Goal: Transaction & Acquisition: Subscribe to service/newsletter

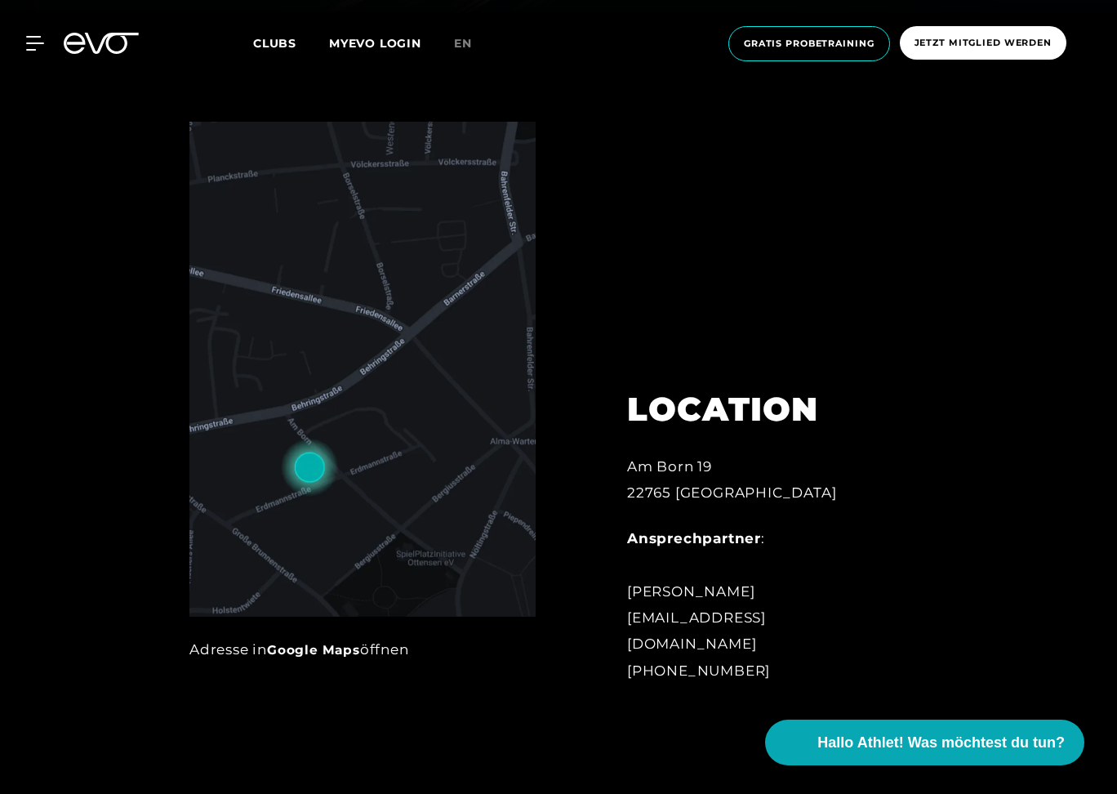
scroll to position [776, 0]
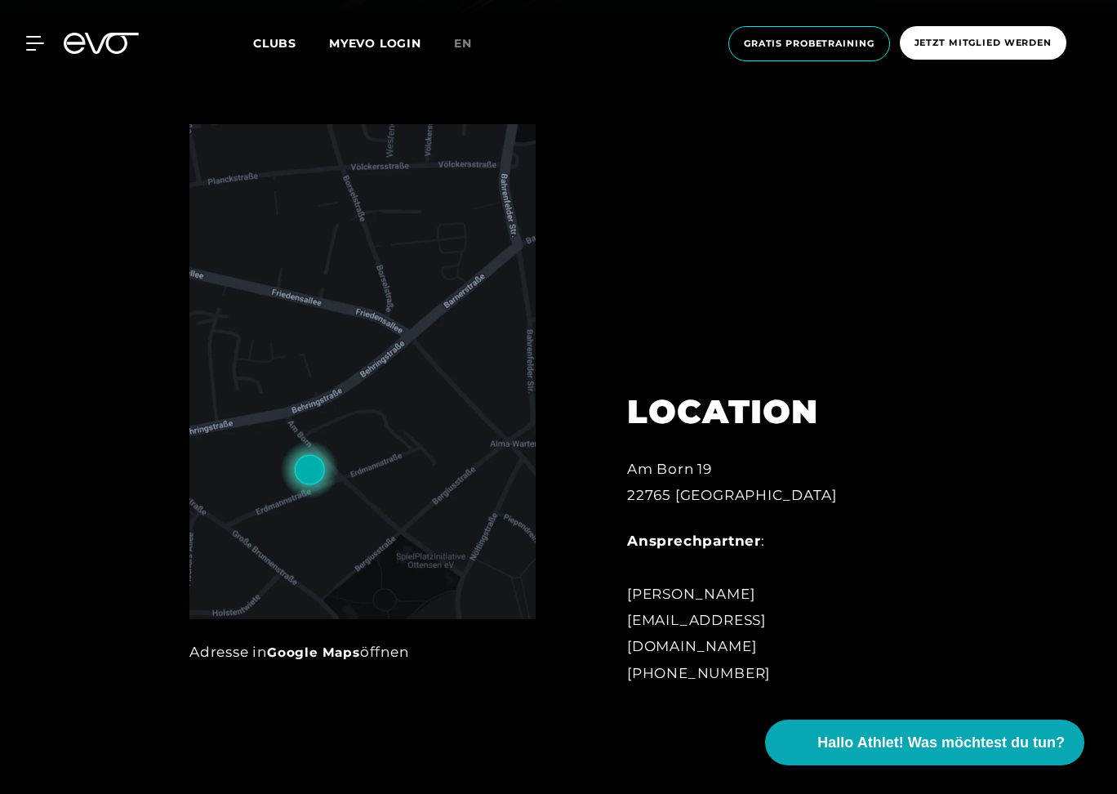
click at [493, 490] on img at bounding box center [362, 371] width 346 height 495
click at [310, 480] on img at bounding box center [362, 371] width 346 height 495
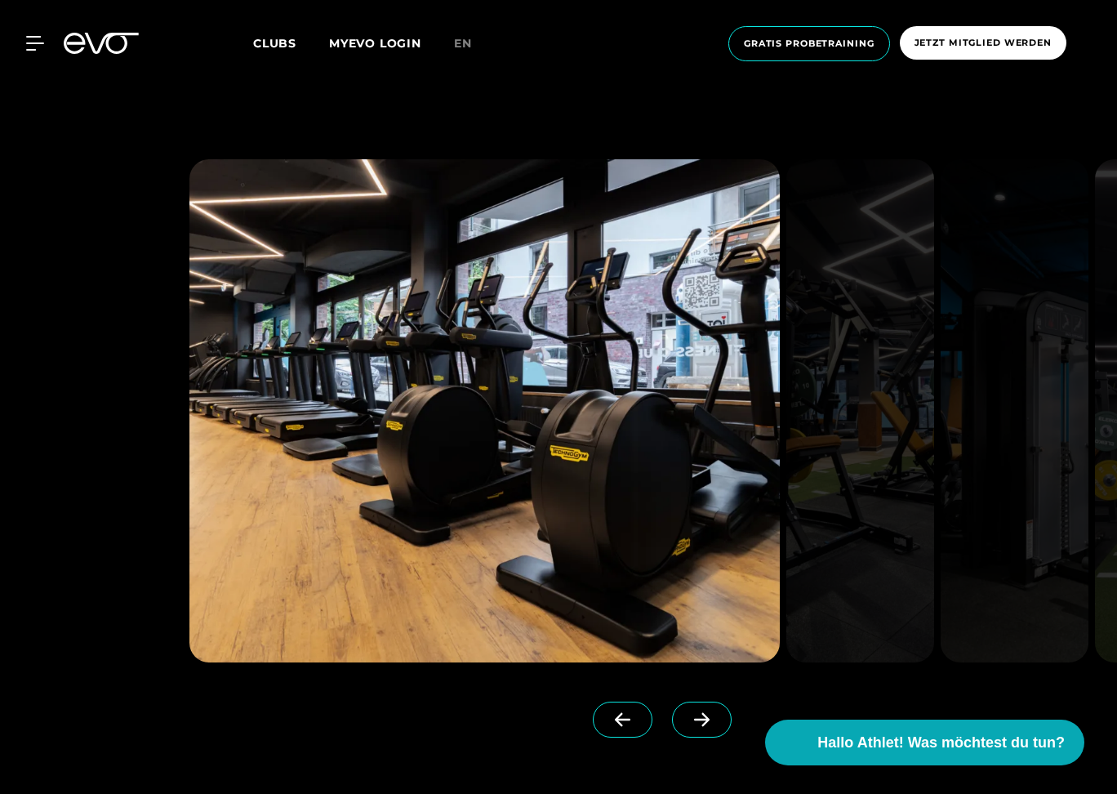
scroll to position [1520, 1]
click at [697, 722] on icon at bounding box center [702, 719] width 29 height 15
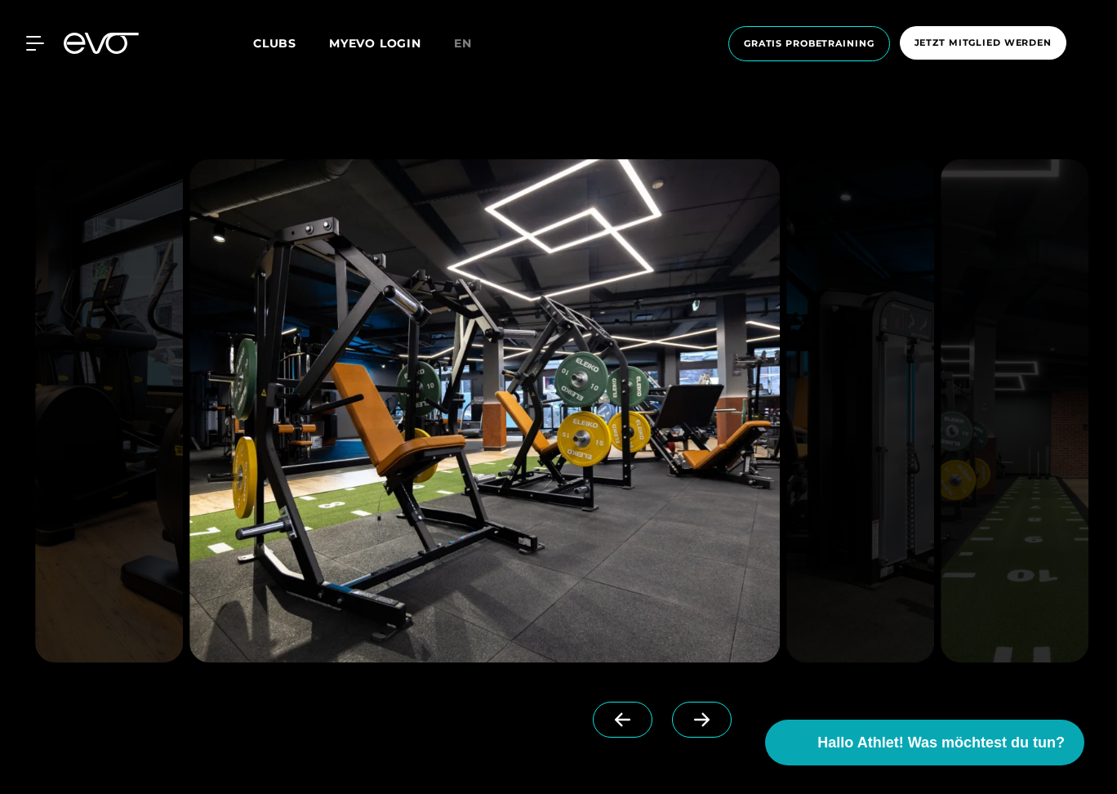
scroll to position [1520, 0]
click at [697, 722] on icon at bounding box center [702, 719] width 29 height 15
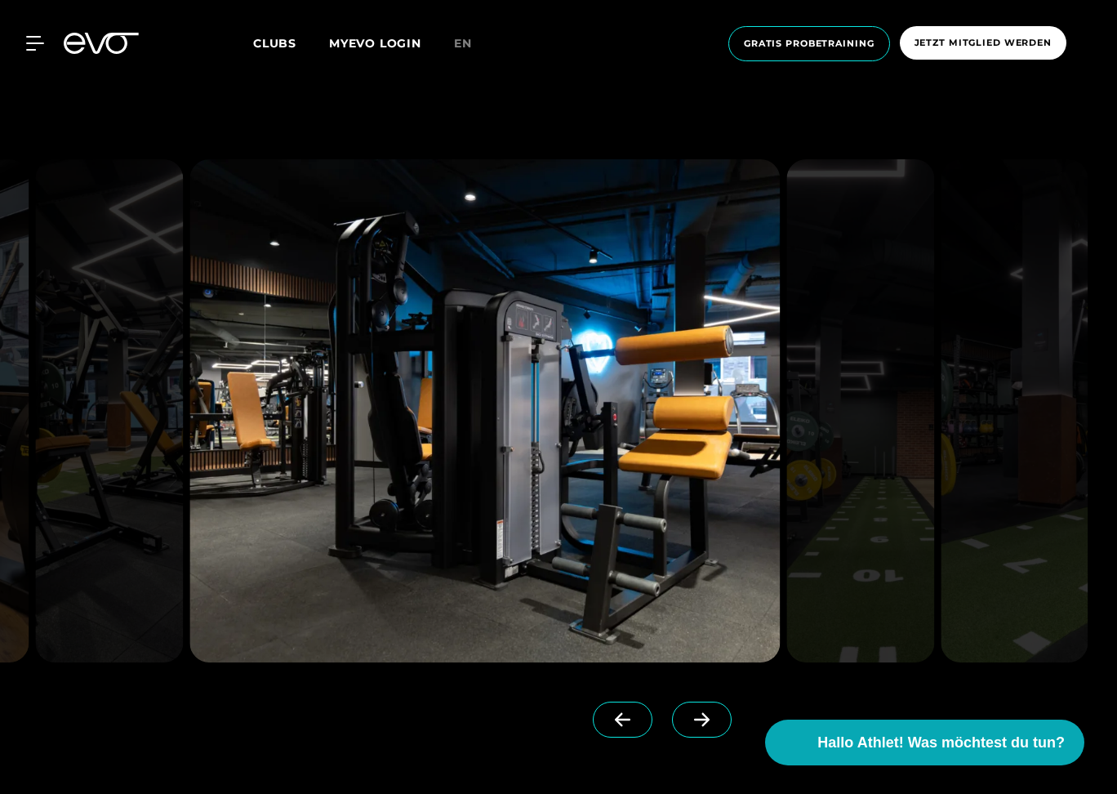
click at [697, 722] on icon at bounding box center [702, 719] width 29 height 15
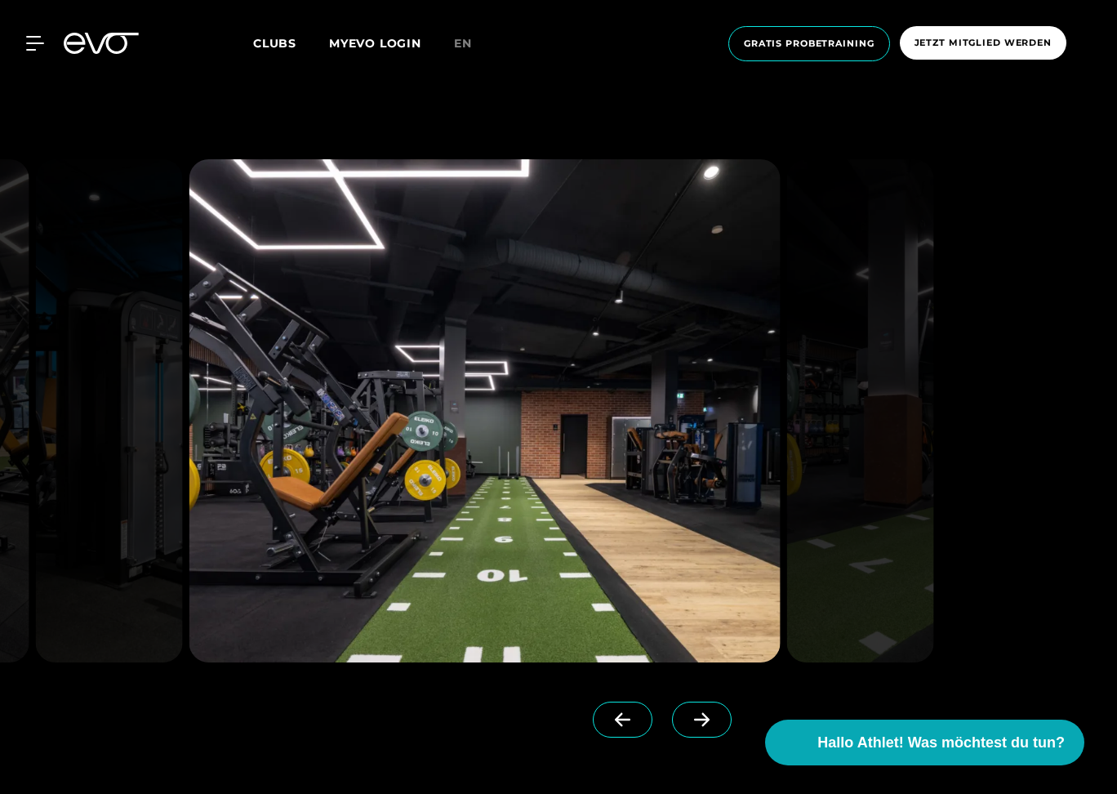
click at [697, 722] on icon at bounding box center [702, 719] width 29 height 15
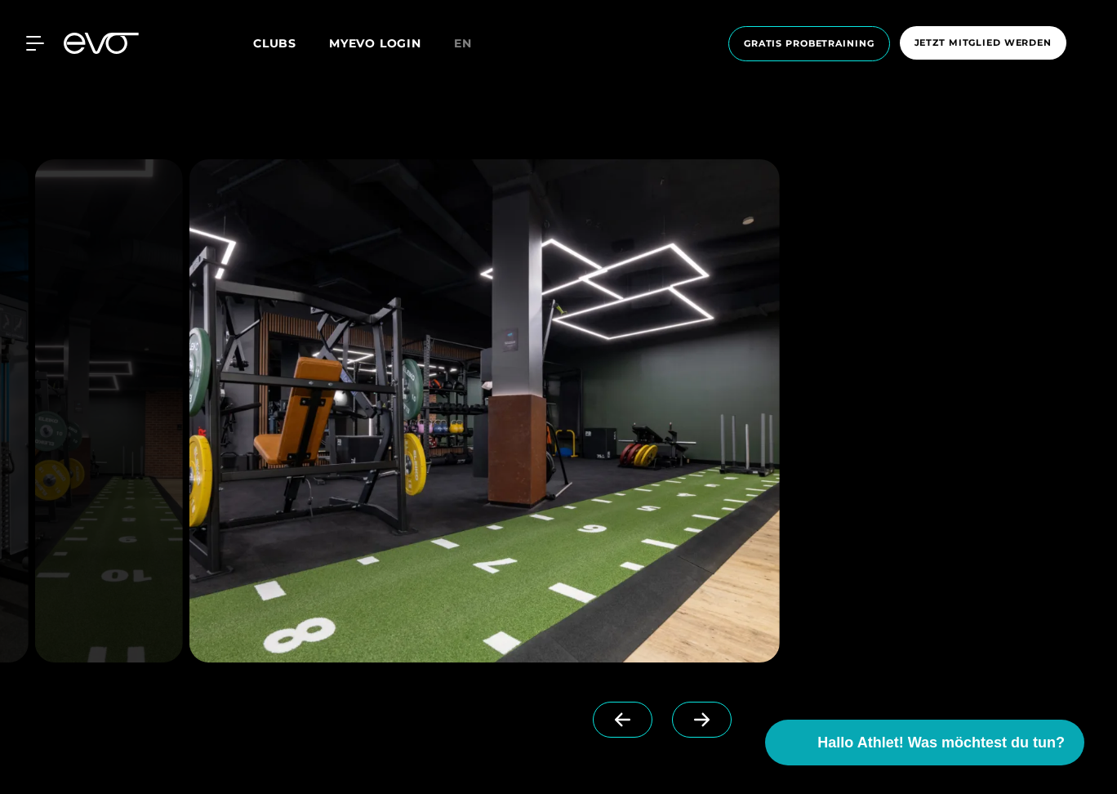
click at [650, 725] on span at bounding box center [623, 719] width 60 height 36
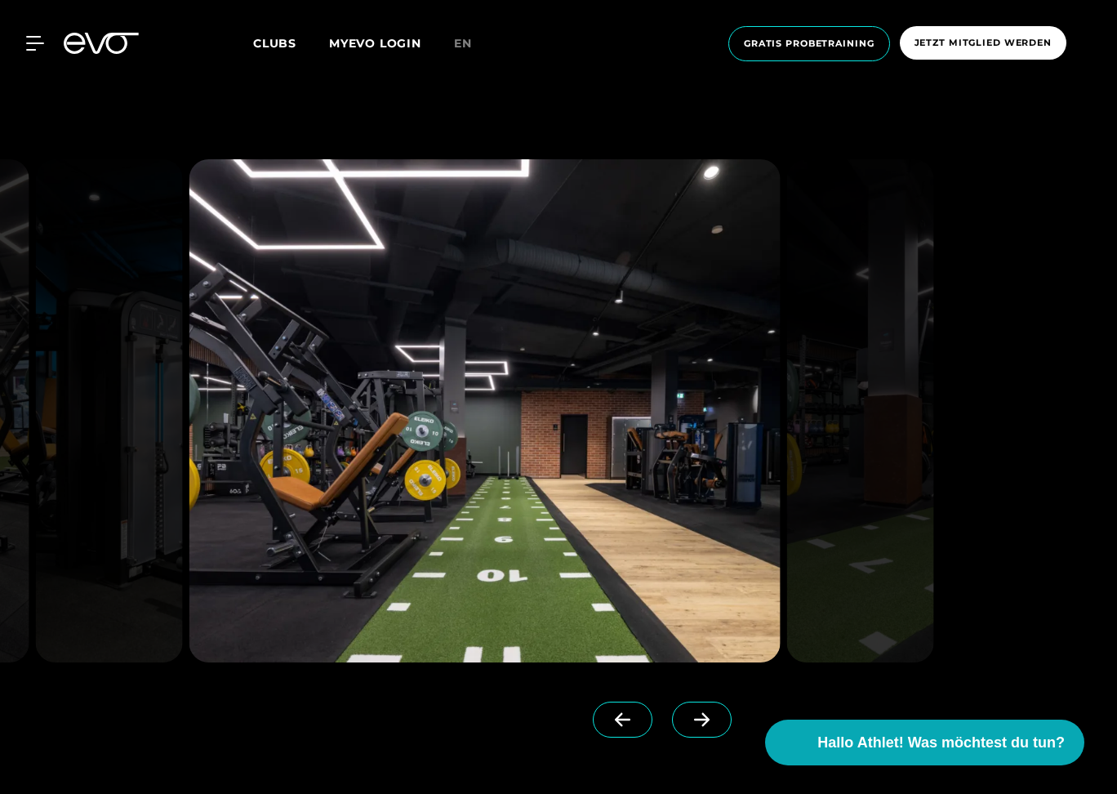
click at [678, 724] on span at bounding box center [702, 719] width 60 height 36
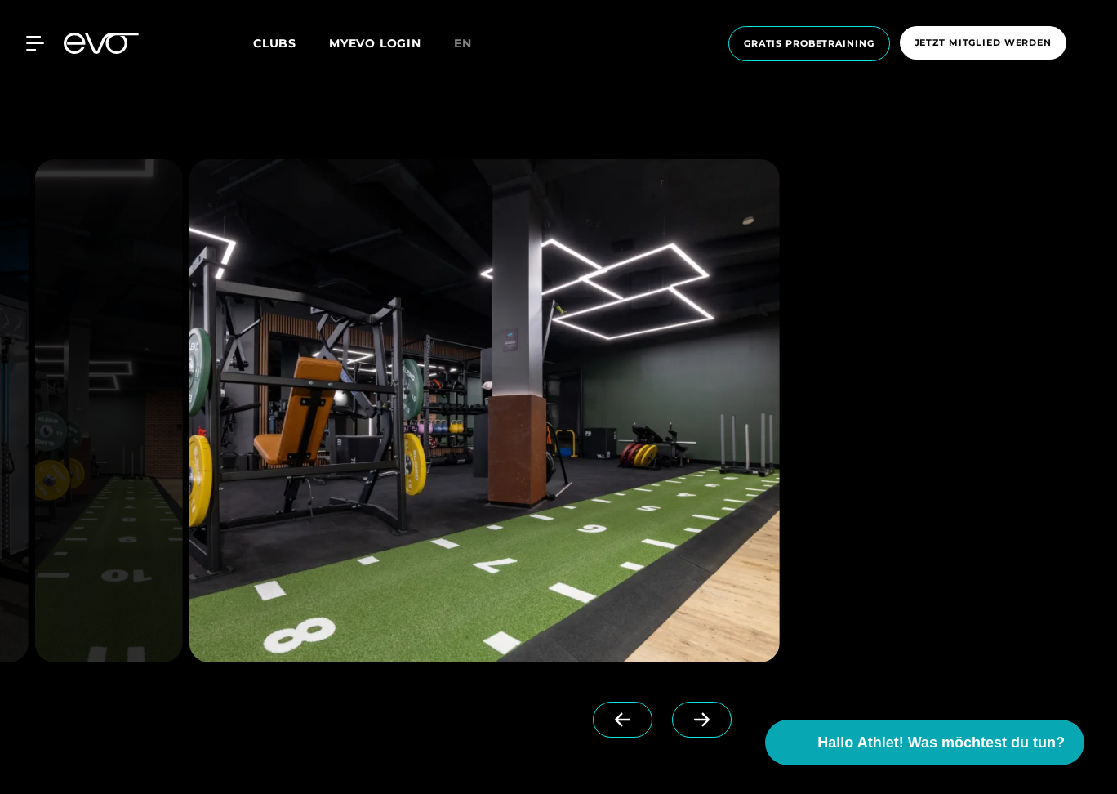
click at [678, 724] on span at bounding box center [702, 719] width 60 height 36
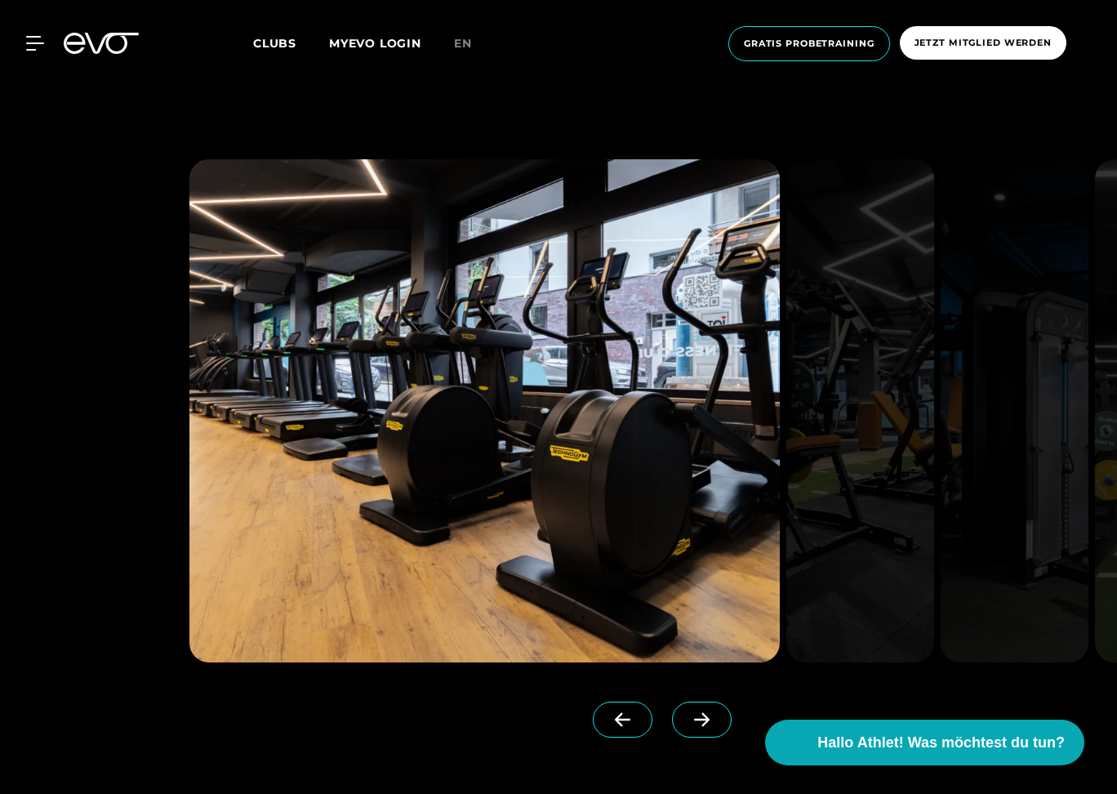
click at [678, 724] on span at bounding box center [702, 719] width 60 height 36
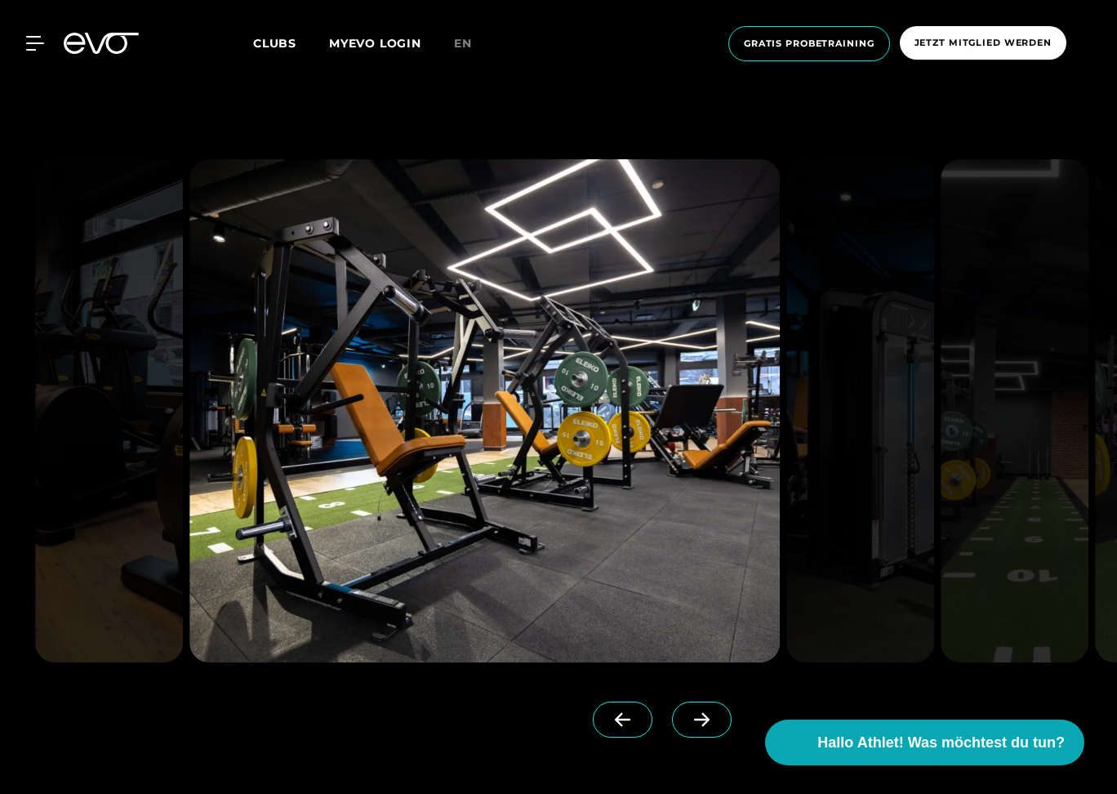
click at [678, 724] on span at bounding box center [702, 719] width 60 height 36
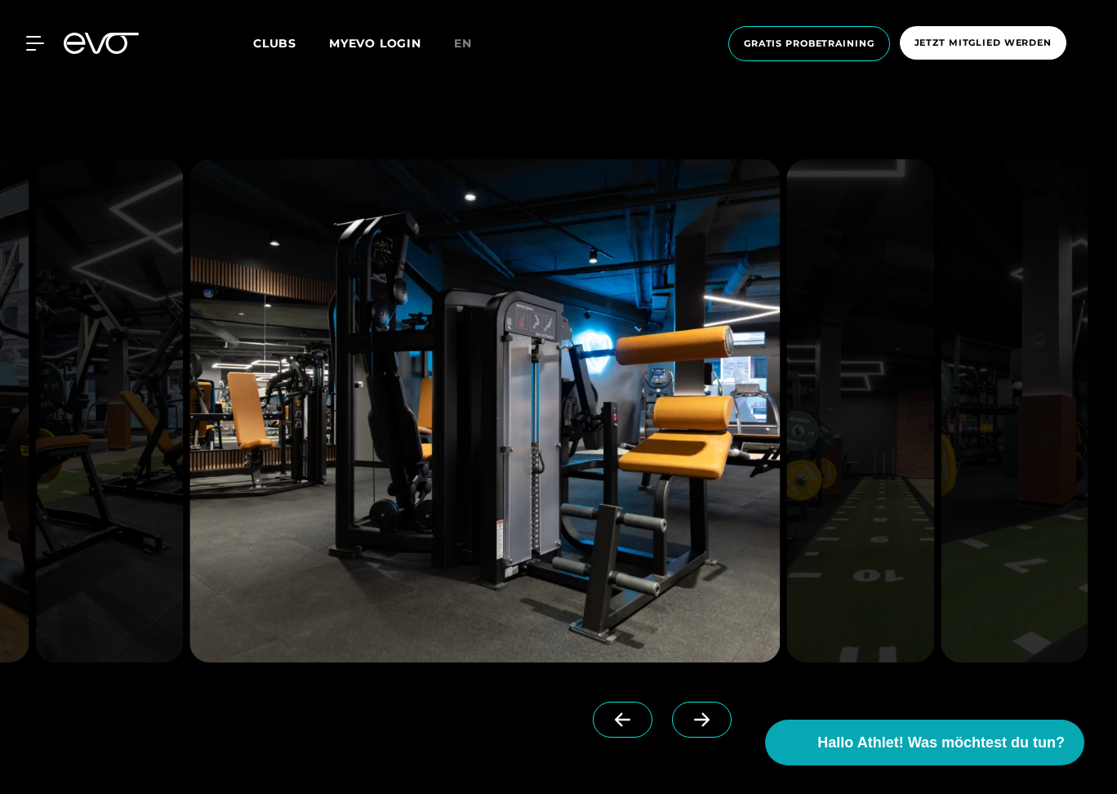
click at [639, 724] on span at bounding box center [623, 719] width 60 height 36
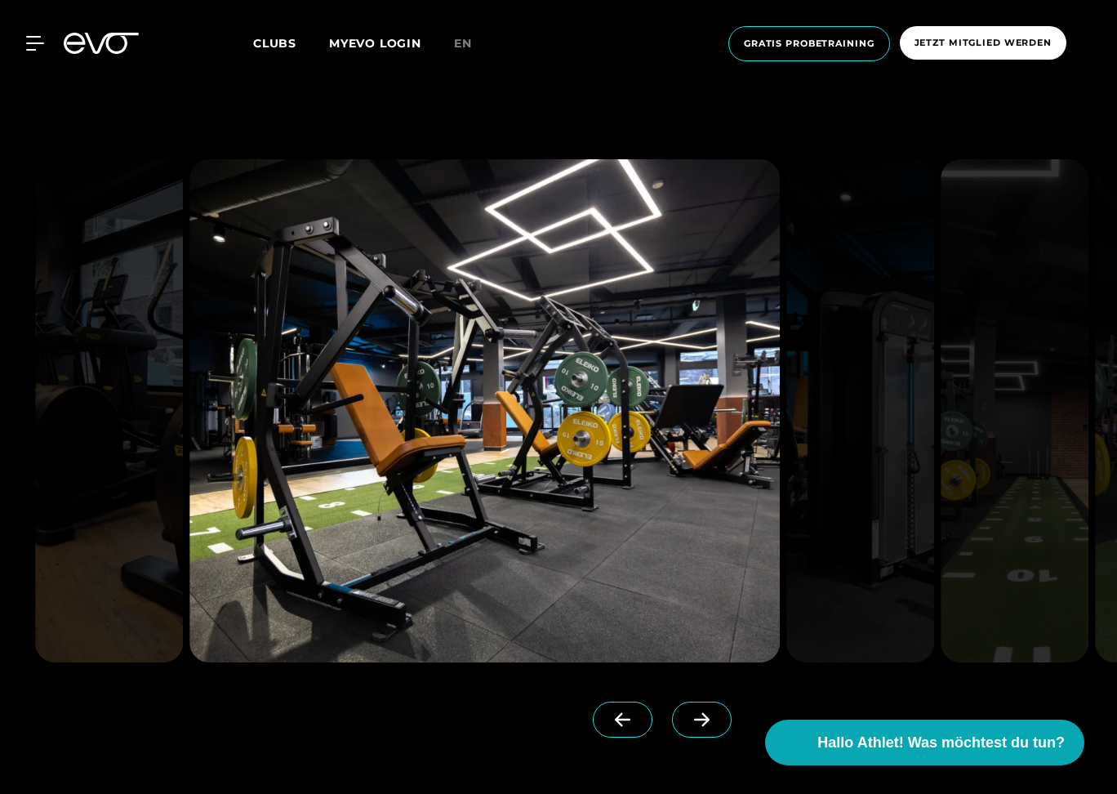
click at [716, 722] on span at bounding box center [702, 719] width 60 height 36
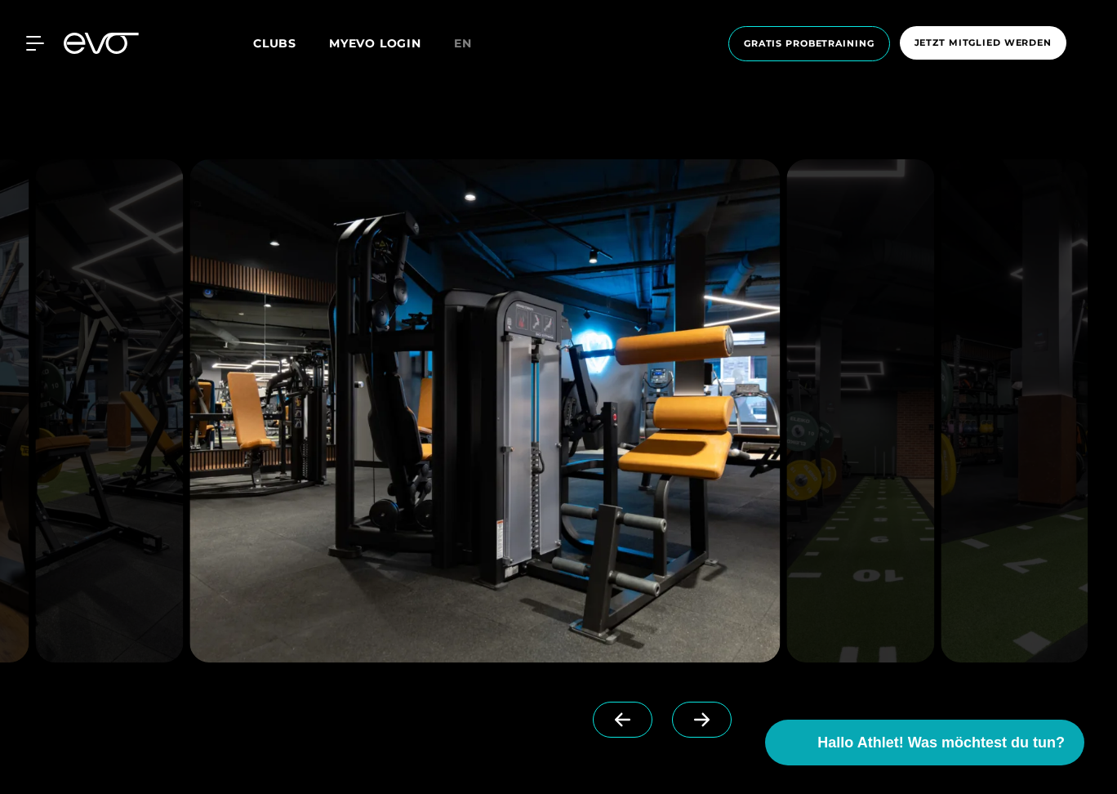
click at [716, 722] on span at bounding box center [702, 719] width 60 height 36
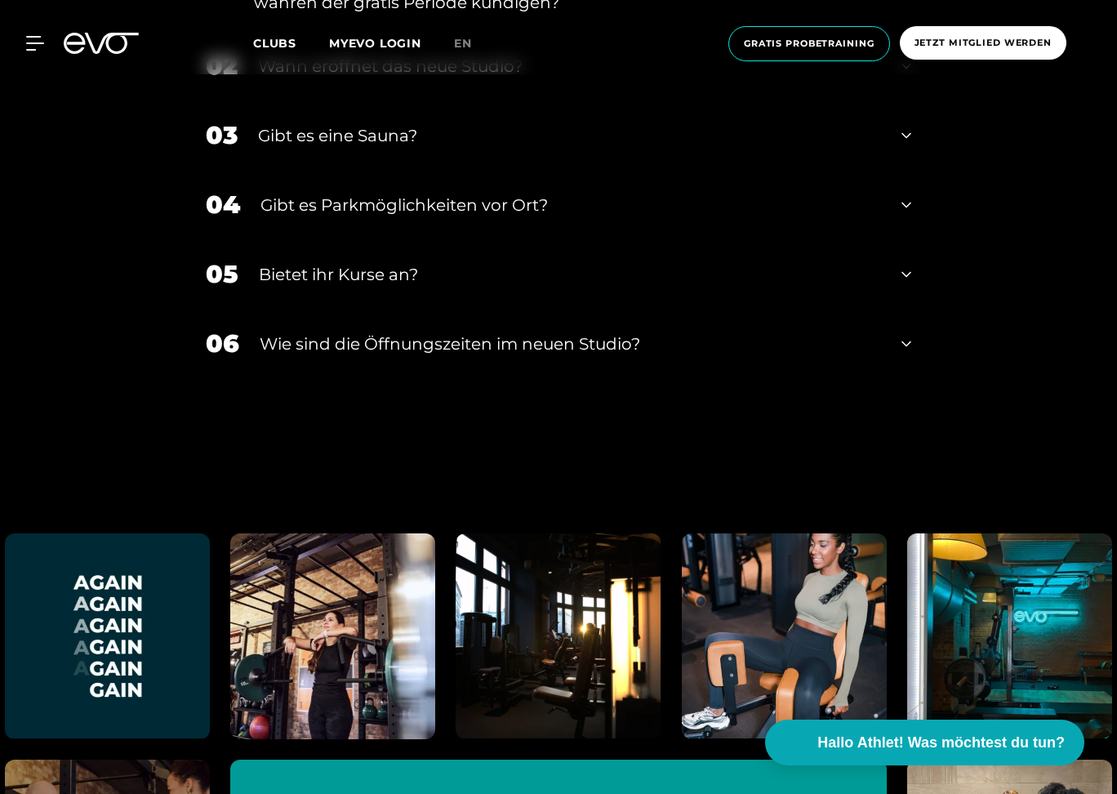
scroll to position [6241, 0]
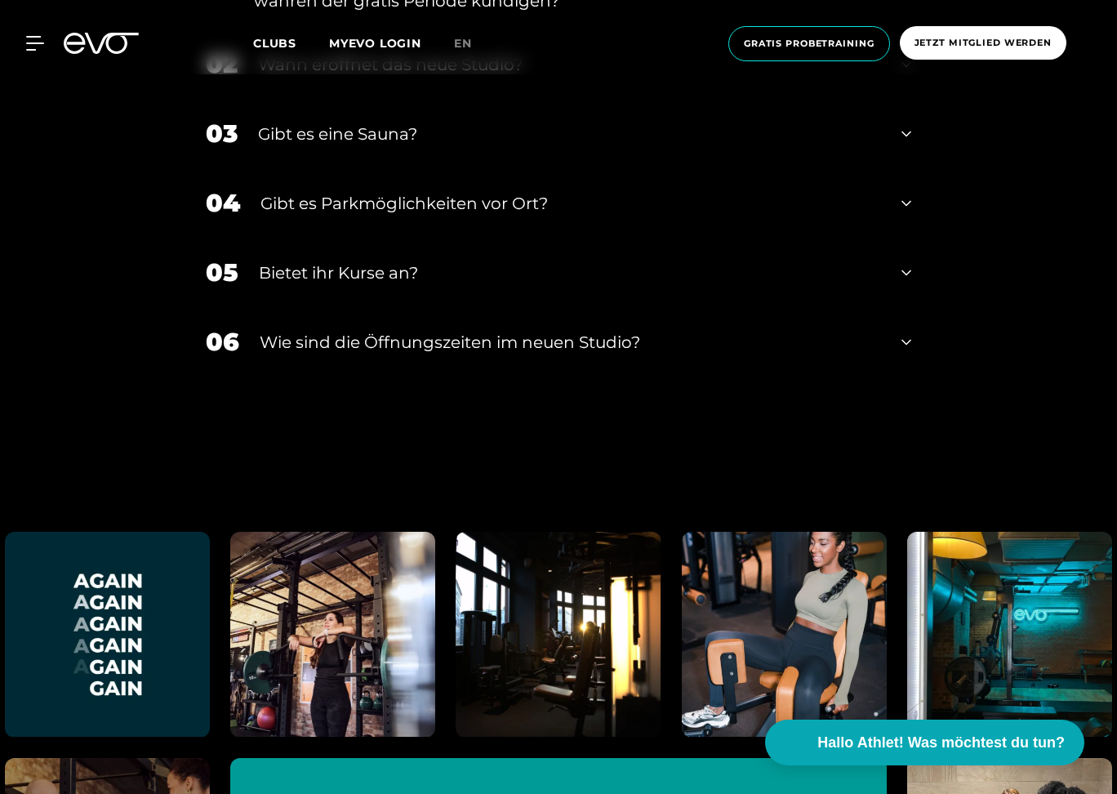
click at [904, 332] on icon at bounding box center [907, 342] width 10 height 20
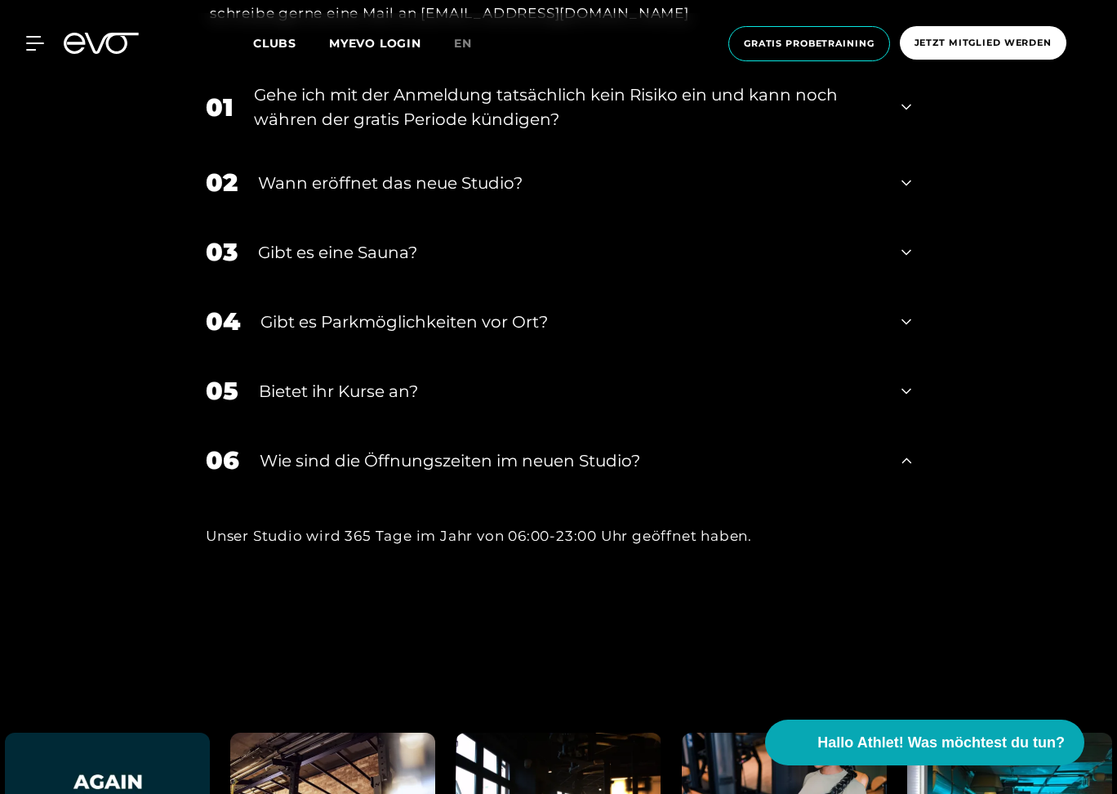
scroll to position [6120, 0]
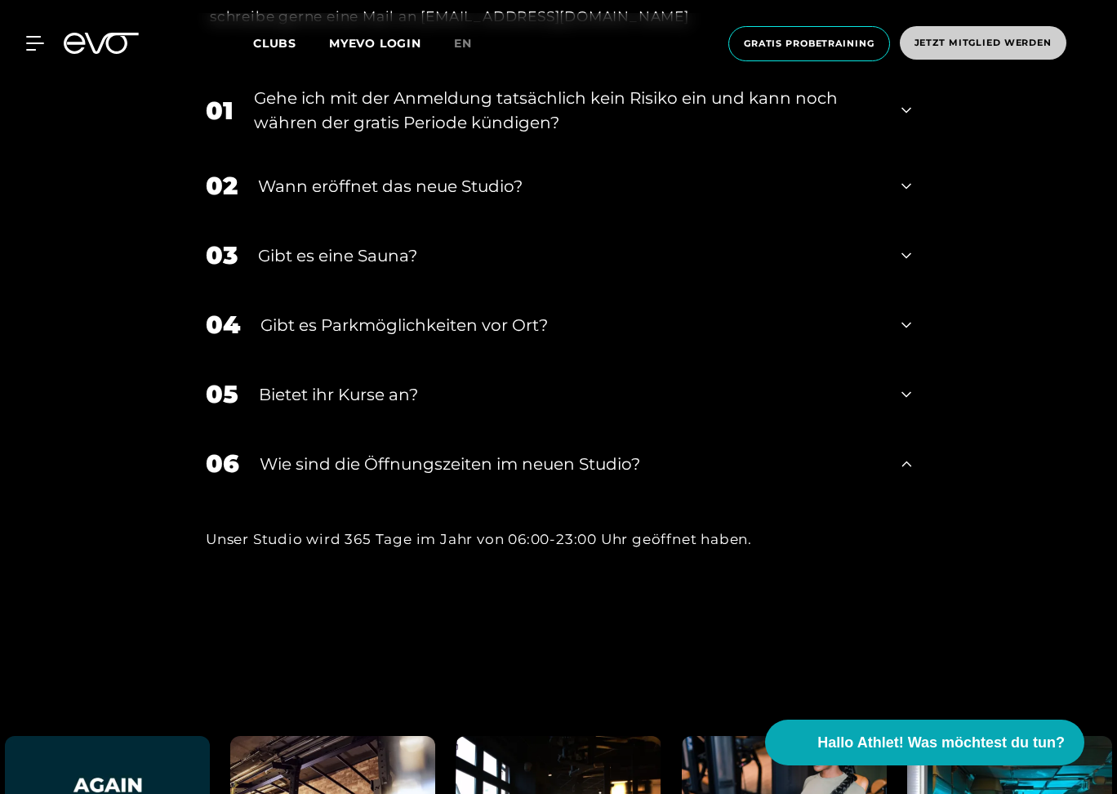
click at [1011, 45] on span "Jetzt Mitglied werden" at bounding box center [983, 43] width 137 height 14
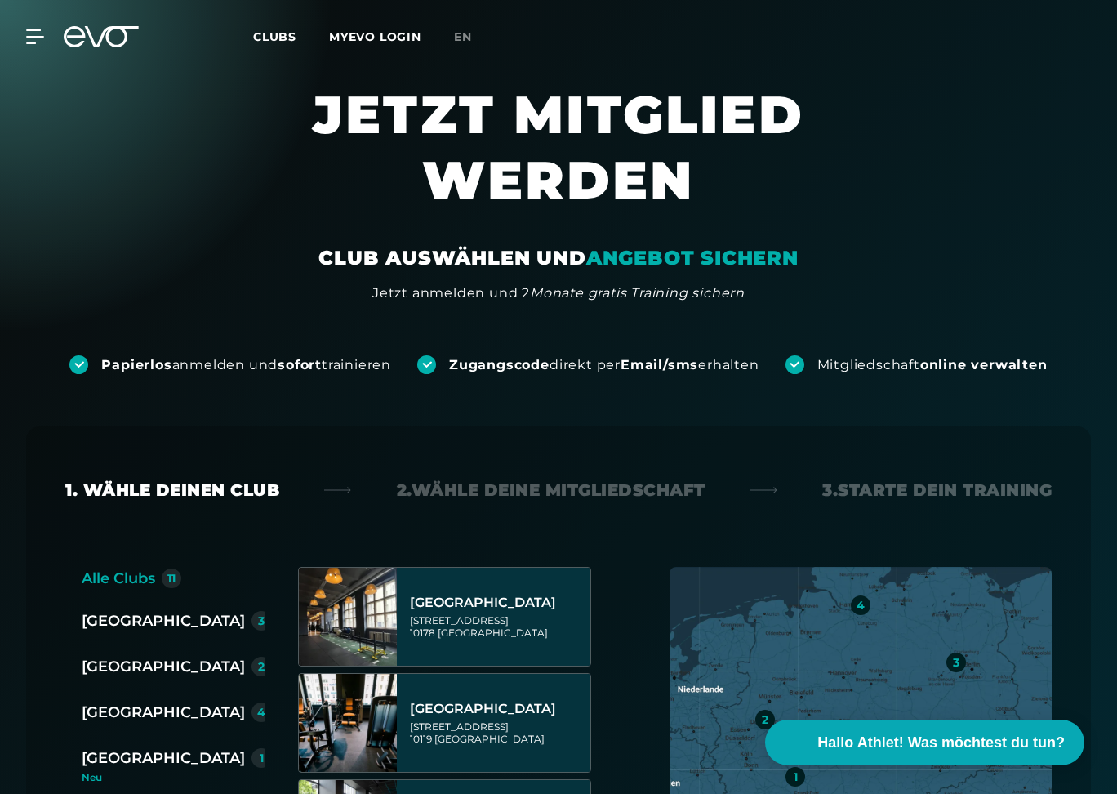
click at [118, 709] on div "[GEOGRAPHIC_DATA]" at bounding box center [163, 712] width 163 height 23
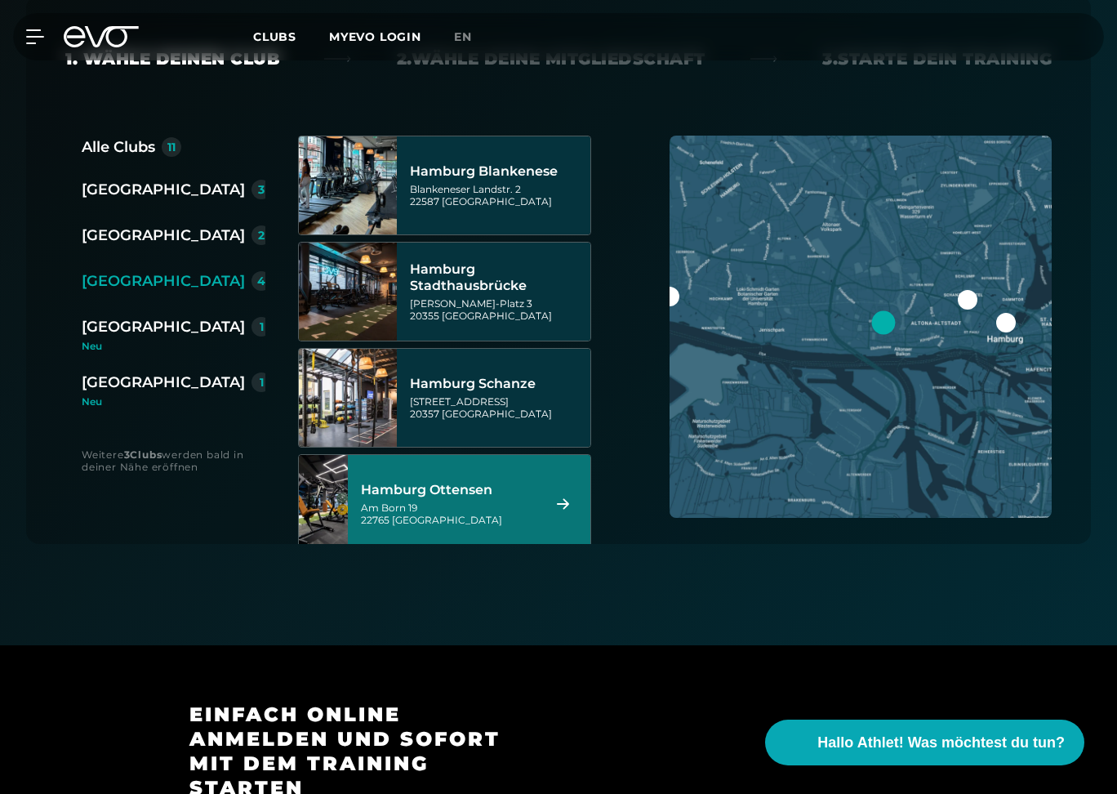
scroll to position [437, 0]
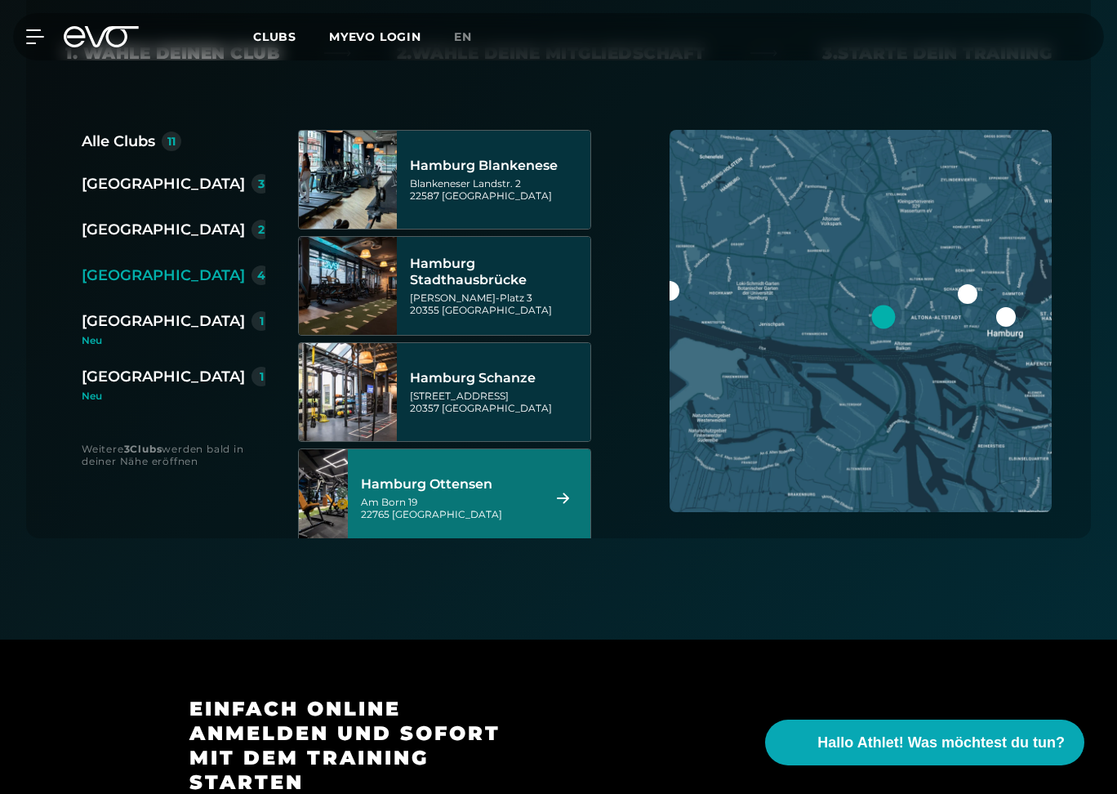
click at [528, 500] on div "[STREET_ADDRESS]" at bounding box center [449, 508] width 176 height 24
